Goal: Task Accomplishment & Management: Use online tool/utility

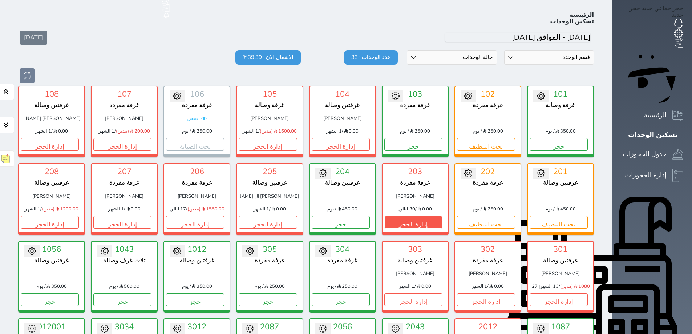
scroll to position [28, 0]
click at [36, 138] on button "إدارة الحجز" at bounding box center [50, 144] width 58 height 13
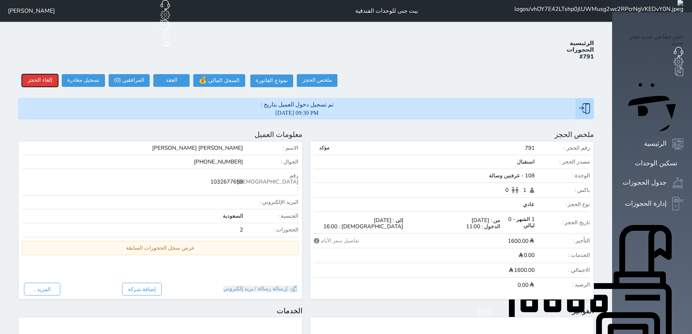
click at [32, 74] on button "إلغاء الحجز" at bounding box center [40, 80] width 36 height 13
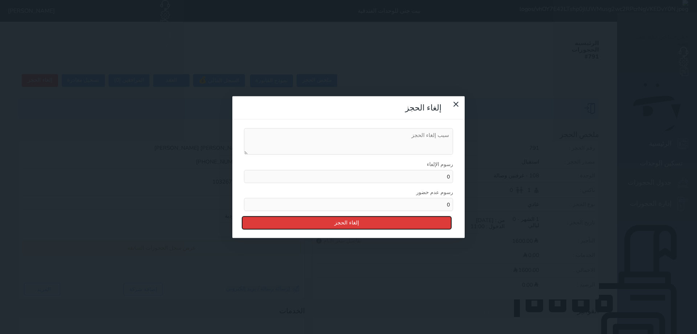
click at [351, 216] on button "إلغاء الحجز" at bounding box center [346, 222] width 209 height 13
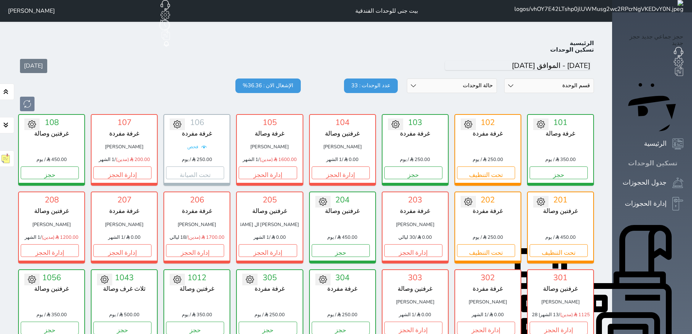
scroll to position [28, 0]
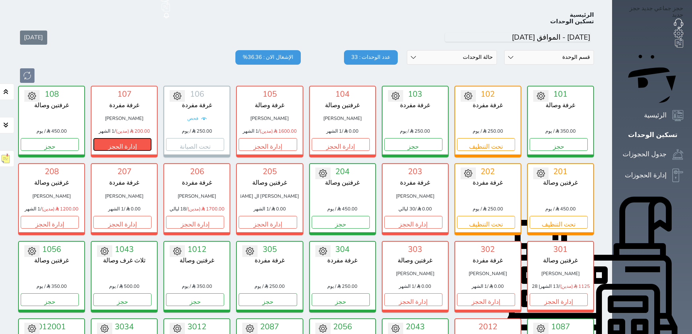
click at [110, 138] on button "إدارة الحجز" at bounding box center [122, 144] width 58 height 13
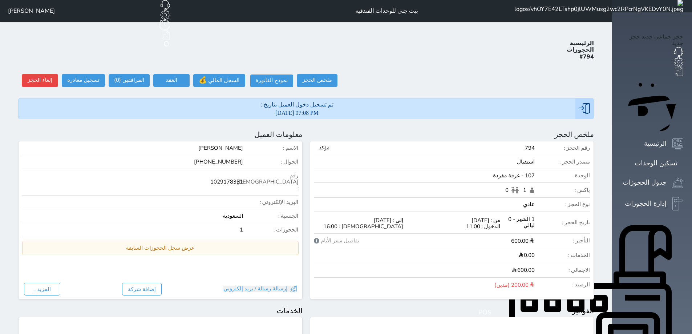
click at [598, 252] on div "ملخص الحجز تحديث الحجز نوع الإيجار : يومي تاريخ بداية ونهاية الحجز : الوحدة : 1…" at bounding box center [452, 214] width 292 height 169
click at [631, 248] on div "حجز جماعي جديد حجز جديد الرئيسية تسكين الوحدات جدول الحجوزات إدارة الحجوزات POS…" at bounding box center [652, 331] width 80 height 663
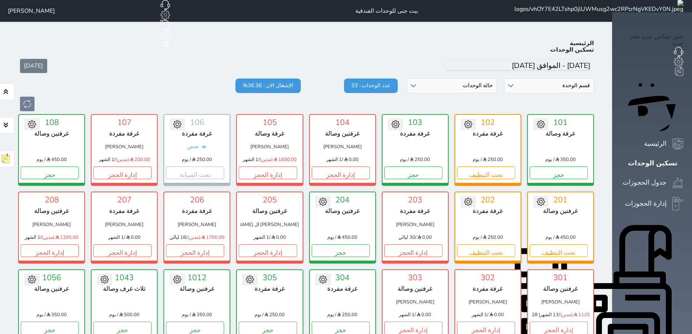
scroll to position [28, 0]
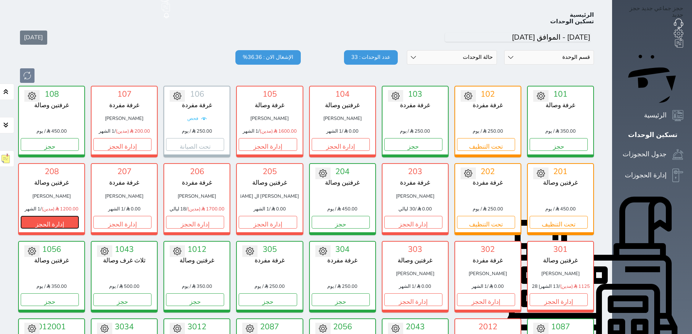
click at [44, 216] on button "إدارة الحجز" at bounding box center [50, 222] width 58 height 13
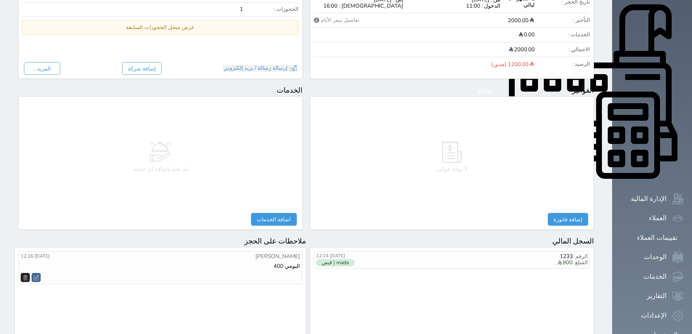
scroll to position [293, 0]
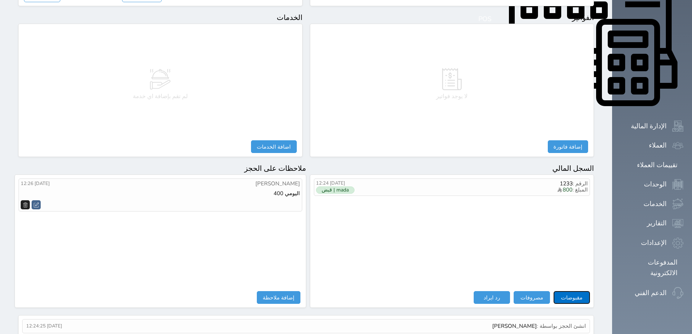
click at [590, 291] on button "مقبوضات" at bounding box center [571, 297] width 36 height 13
select select
type input "[DATE] 18:59"
type input "1200.00"
select select
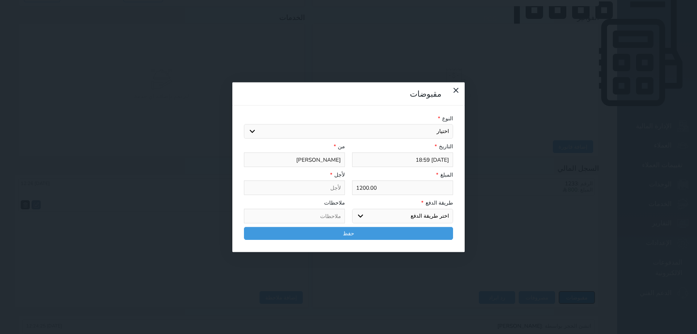
select select
drag, startPoint x: 456, startPoint y: 105, endPoint x: 429, endPoint y: 107, distance: 27.3
click at [429, 180] on input "1200.00" at bounding box center [402, 187] width 101 height 15
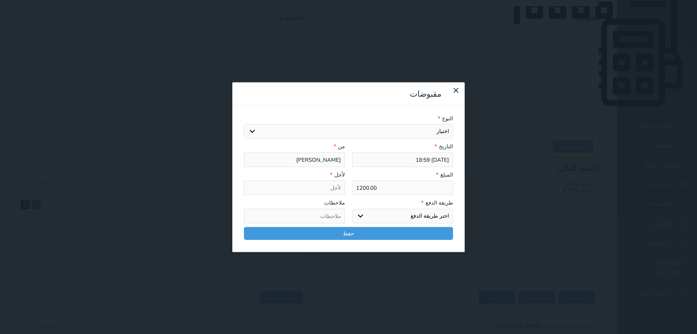
type input "4"
select select
type input "40"
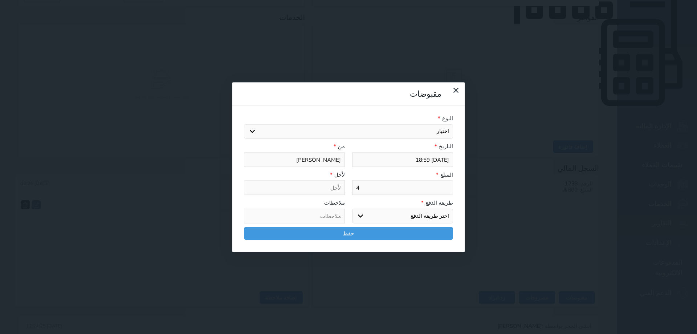
select select
type input "400"
select select
type input "400"
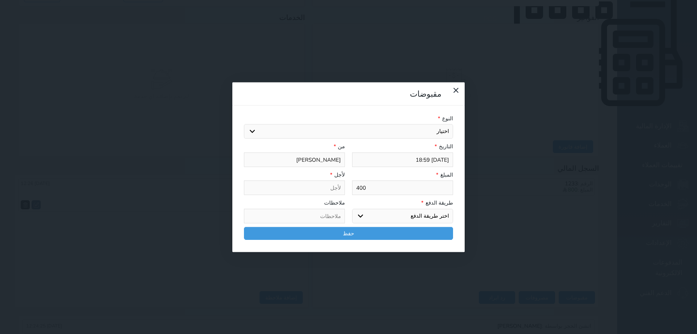
click at [428, 124] on select "اختيار مقبوضات عامة قيمة إيجار فواتير تامين عربون لا ينطبق آخر مغسلة واي فاي - …" at bounding box center [348, 131] width 209 height 15
select select "56704"
click at [244, 124] on select "اختيار مقبوضات عامة قيمة إيجار فواتير تامين عربون لا ينطبق آخر مغسلة واي فاي - …" at bounding box center [348, 131] width 209 height 15
select select
type input "قيمة إيجار - الوحدة - 208"
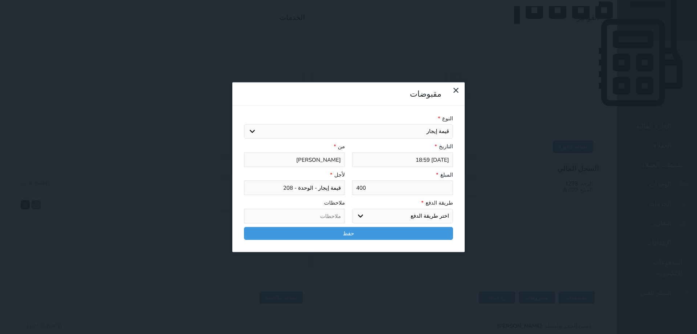
click at [426, 208] on select "اختر طريقة الدفع دفع نقدى تحويل بنكى مدى بطاقة ائتمان آجل" at bounding box center [402, 215] width 101 height 15
select select "mada"
click at [352, 208] on select "اختر طريقة الدفع دفع نقدى تحويل بنكى مدى بطاقة ائتمان آجل" at bounding box center [402, 215] width 101 height 15
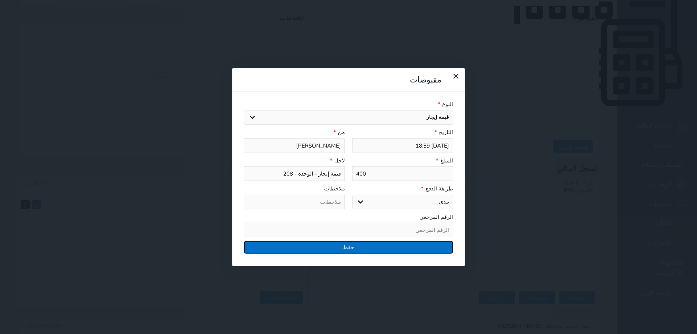
click at [366, 241] on button "حفظ" at bounding box center [348, 247] width 209 height 13
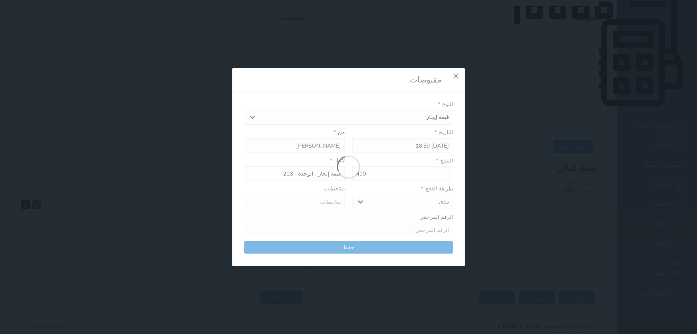
select select
type input "0"
select select
type input "0"
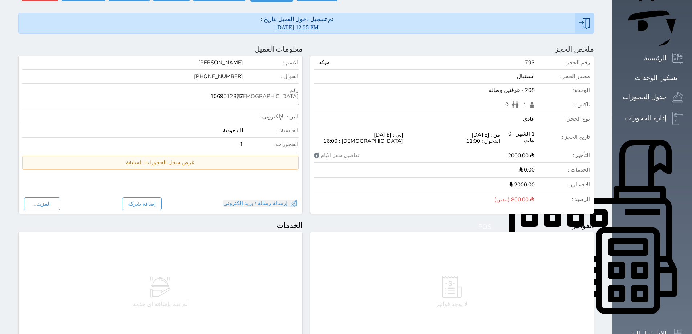
scroll to position [3, 0]
